Goal: Obtain resource: Download file/media

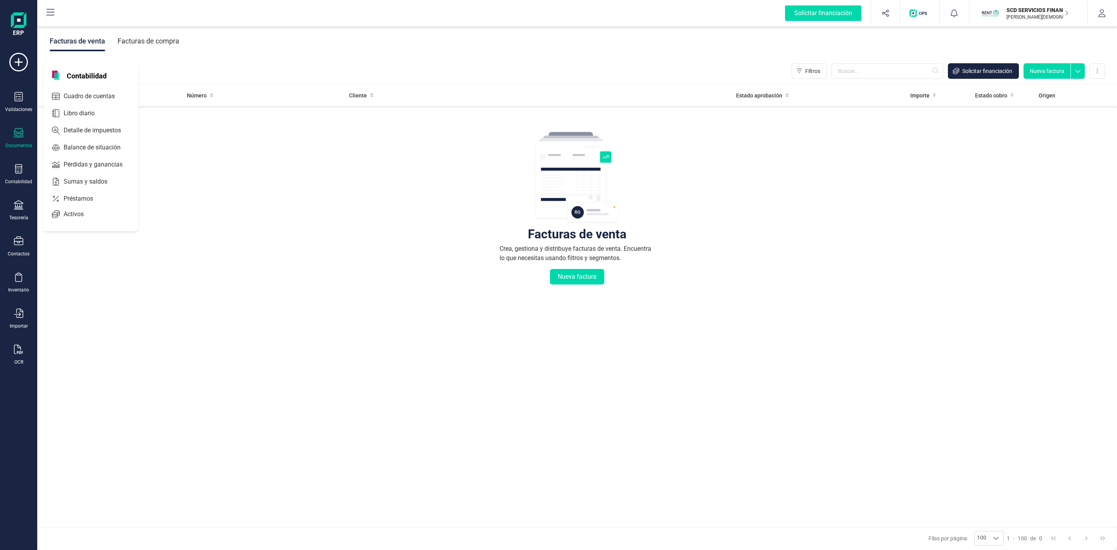
drag, startPoint x: 0, startPoint y: 0, endPoint x: 88, endPoint y: 202, distance: 220.6
click at [88, 202] on span "Préstamos" at bounding box center [83, 198] width 47 height 9
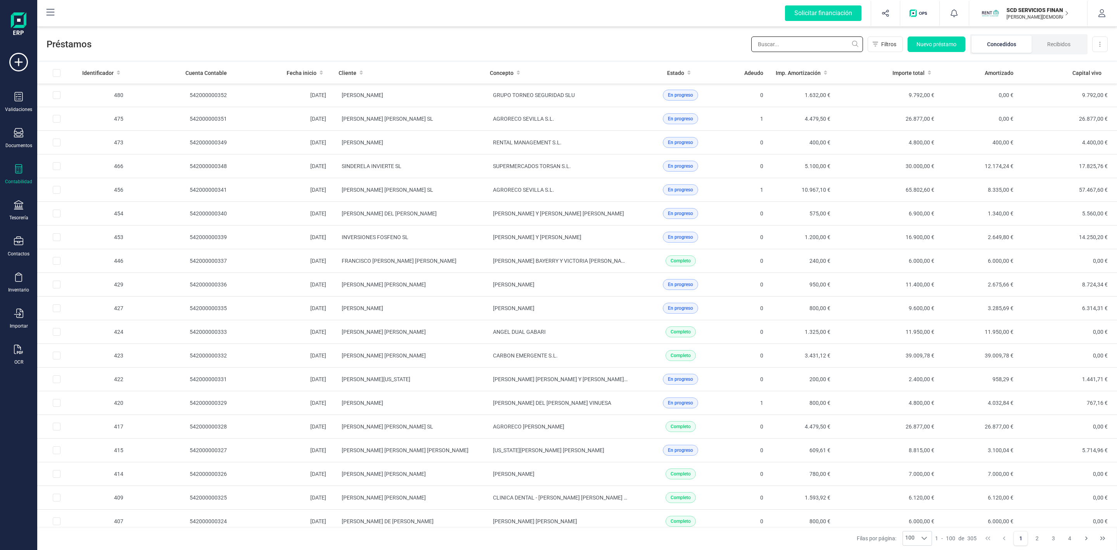
click at [781, 43] on input "text" at bounding box center [807, 44] width 112 height 16
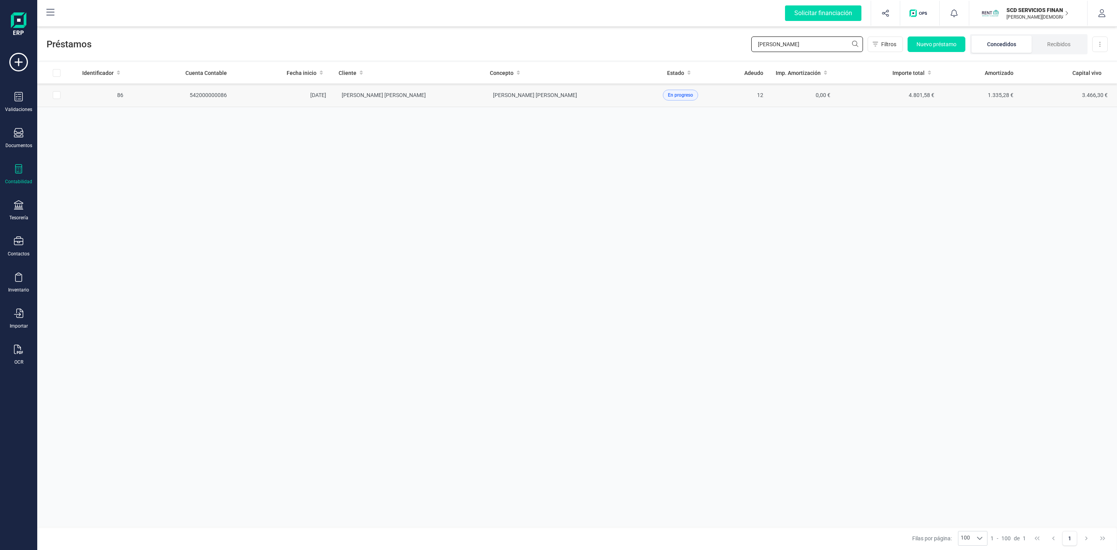
type input "[PERSON_NAME]"
click at [460, 100] on td "[PERSON_NAME] [PERSON_NAME]" at bounding box center [407, 95] width 151 height 24
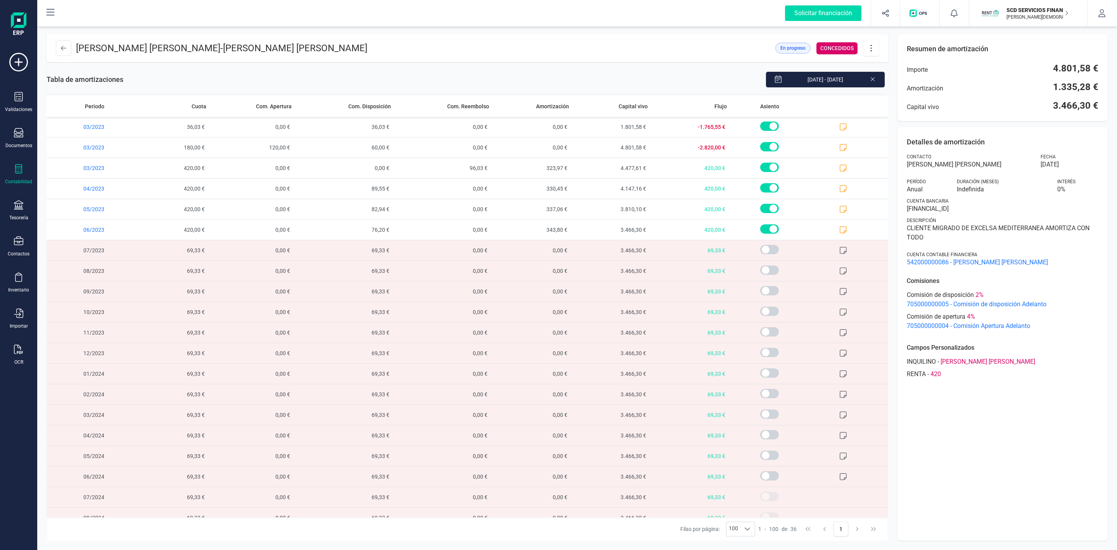
click at [869, 52] on button at bounding box center [871, 48] width 16 height 16
click at [887, 105] on span "Descargar en PDF" at bounding box center [914, 102] width 71 height 6
click at [66, 50] on button at bounding box center [64, 48] width 16 height 16
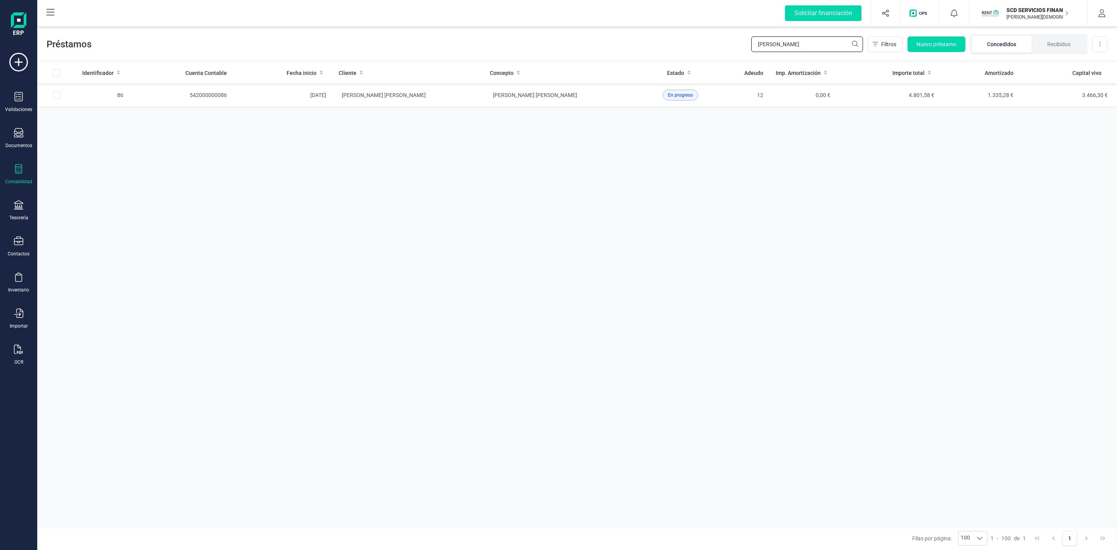
drag, startPoint x: 786, startPoint y: 45, endPoint x: 720, endPoint y: 47, distance: 66.3
click at [720, 47] on div "Préstamos [PERSON_NAME] Nuevo préstamo Concedidos Recibidos Descargar Excel" at bounding box center [577, 43] width 1080 height 36
type input "encarna"
click at [629, 121] on td "[PERSON_NAME] PALICE (HAKAN KEBAB)" at bounding box center [559, 119] width 151 height 24
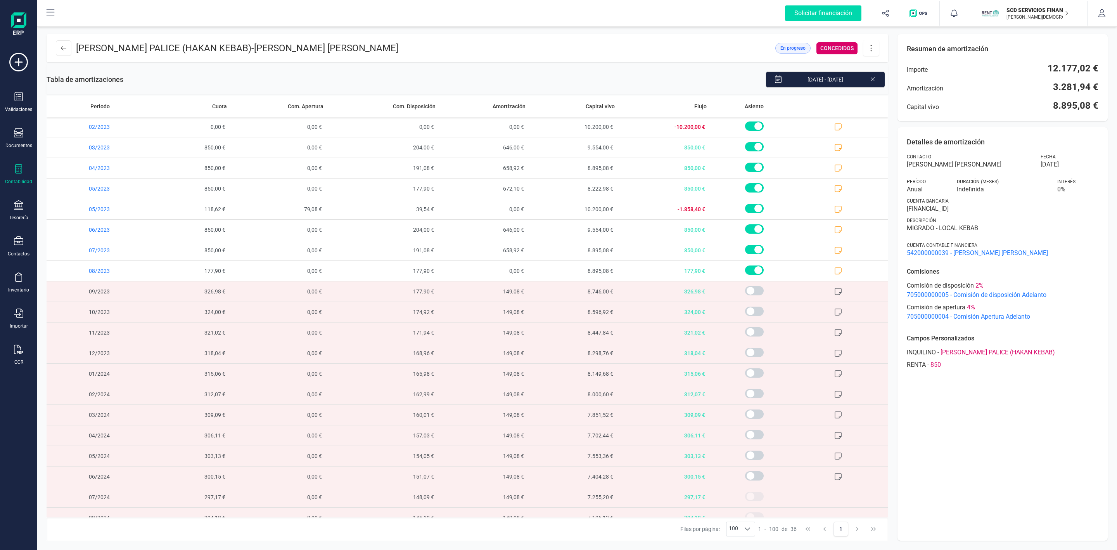
click at [872, 49] on icon at bounding box center [871, 48] width 15 height 9
click at [902, 101] on span "Descargar en PDF" at bounding box center [914, 102] width 71 height 6
click at [64, 50] on icon at bounding box center [63, 48] width 5 height 6
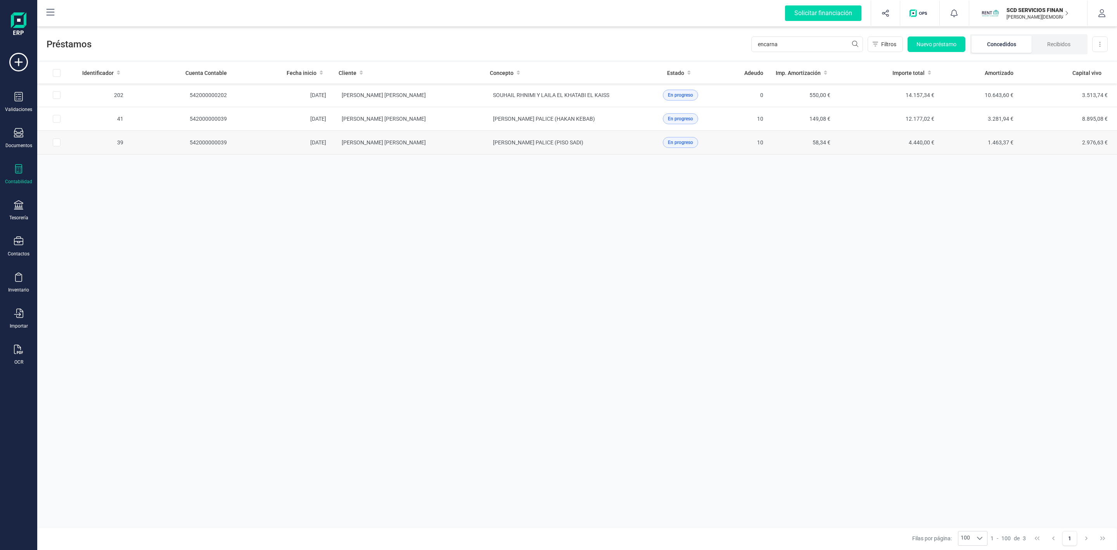
click at [515, 147] on td "[PERSON_NAME] PALICE (PISO SADI)" at bounding box center [559, 143] width 151 height 24
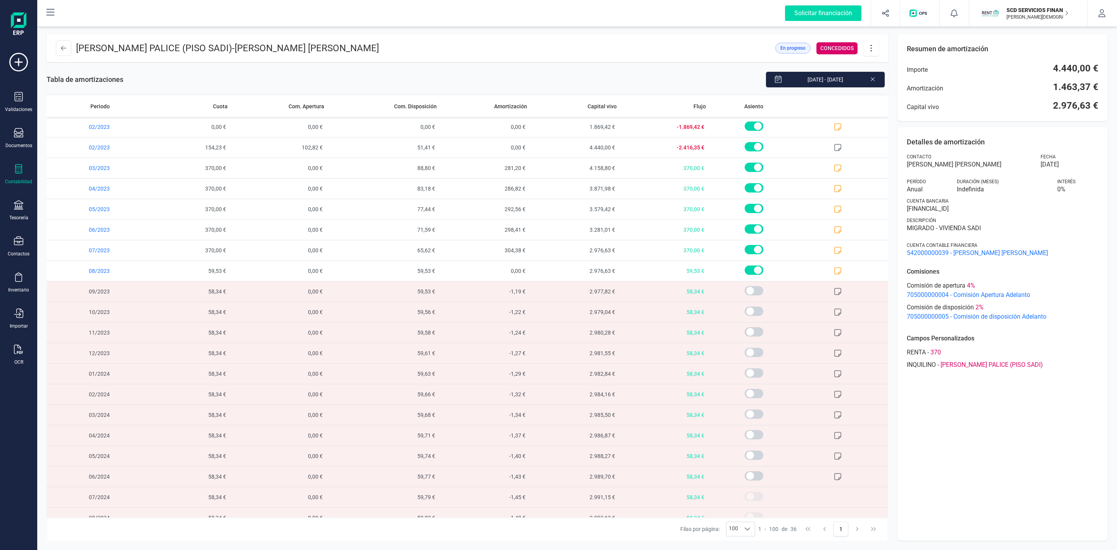
click at [871, 50] on icon at bounding box center [871, 48] width 15 height 9
click at [895, 100] on span "Descargar en PDF" at bounding box center [914, 102] width 71 height 6
click at [62, 50] on icon at bounding box center [63, 48] width 5 height 6
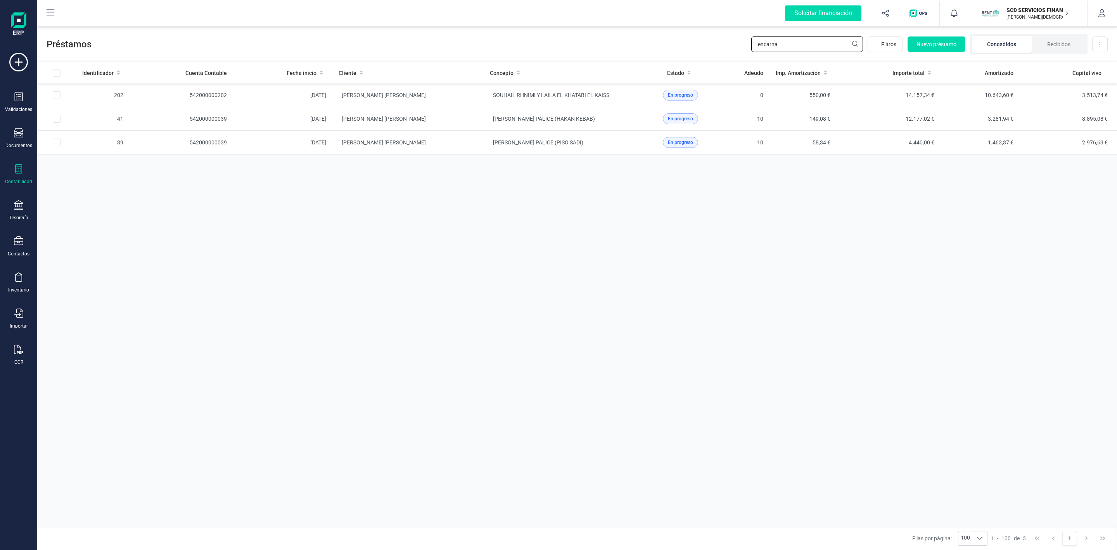
click at [698, 53] on div "Préstamos encarna Filtros Nuevo préstamo Concedidos Recibidos Descargar Excel" at bounding box center [577, 43] width 1080 height 36
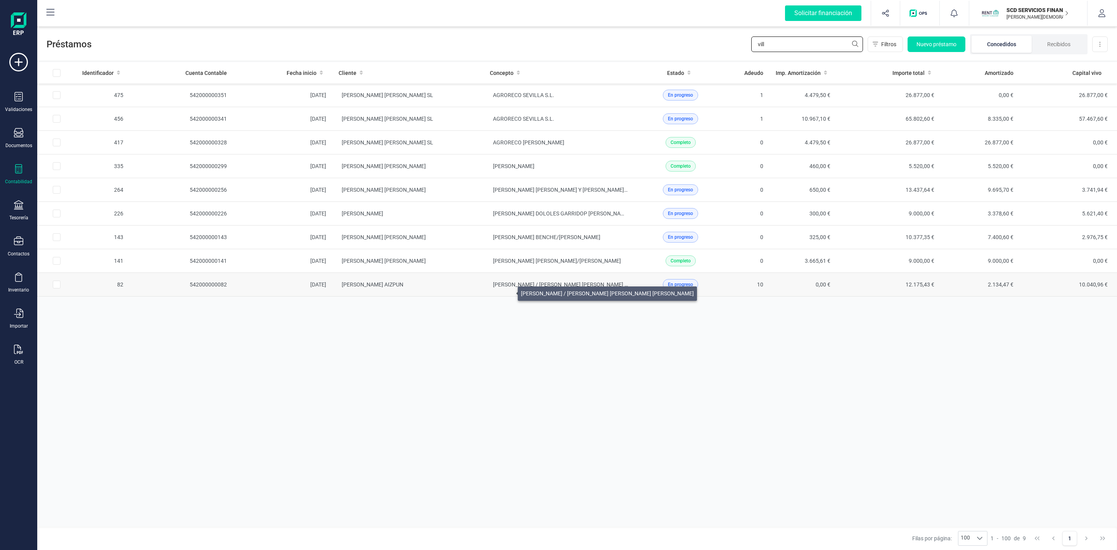
type input "vill"
click at [508, 287] on span "[PERSON_NAME] / [PERSON_NAME] [PERSON_NAME] [PERSON_NAME]" at bounding box center [579, 284] width 173 height 6
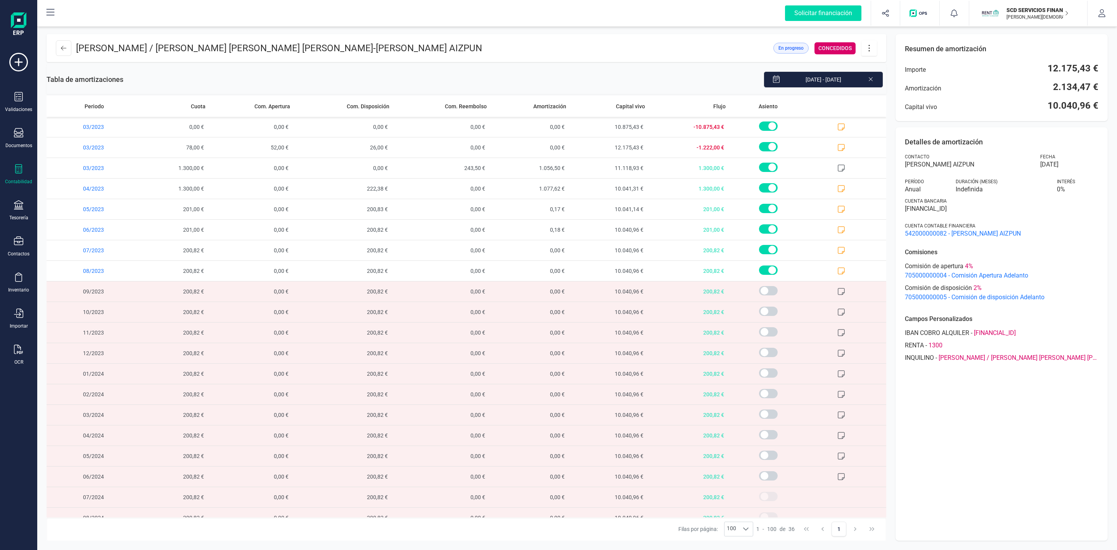
click at [873, 49] on icon at bounding box center [869, 48] width 15 height 9
click at [889, 103] on span "Descargar en PDF" at bounding box center [912, 102] width 71 height 6
